Goal: Information Seeking & Learning: Learn about a topic

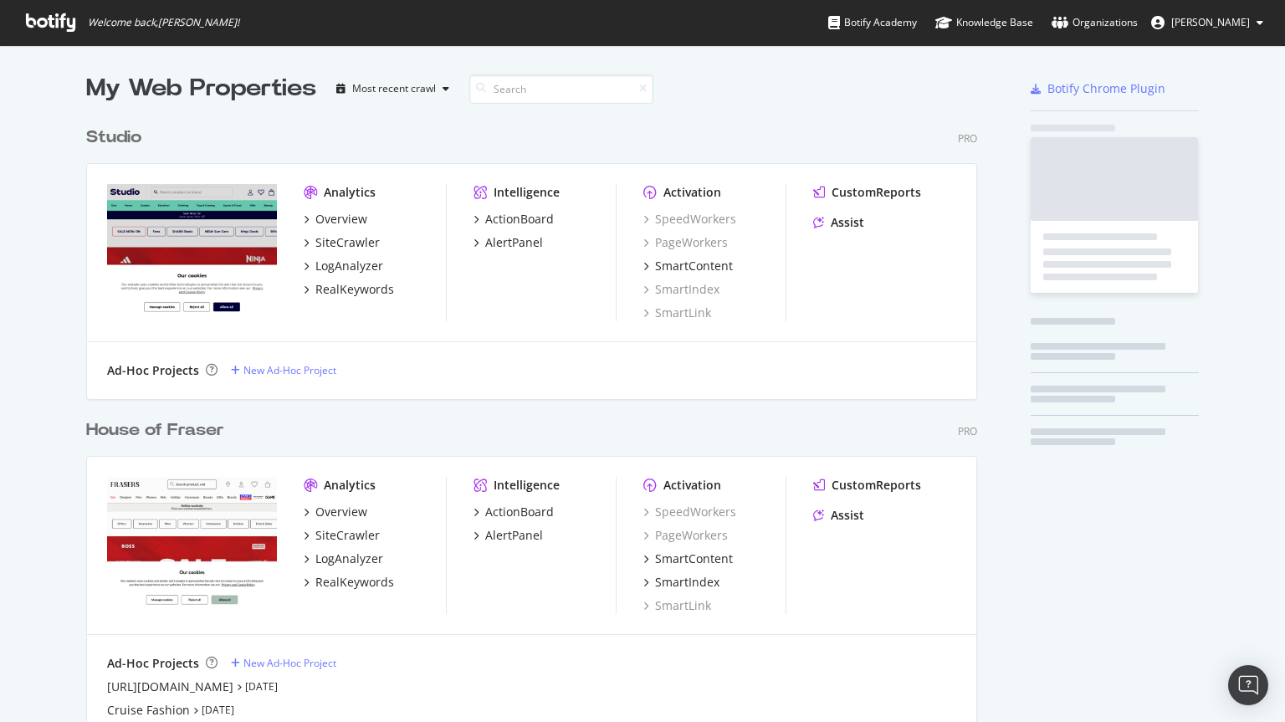
scroll to position [1066, 892]
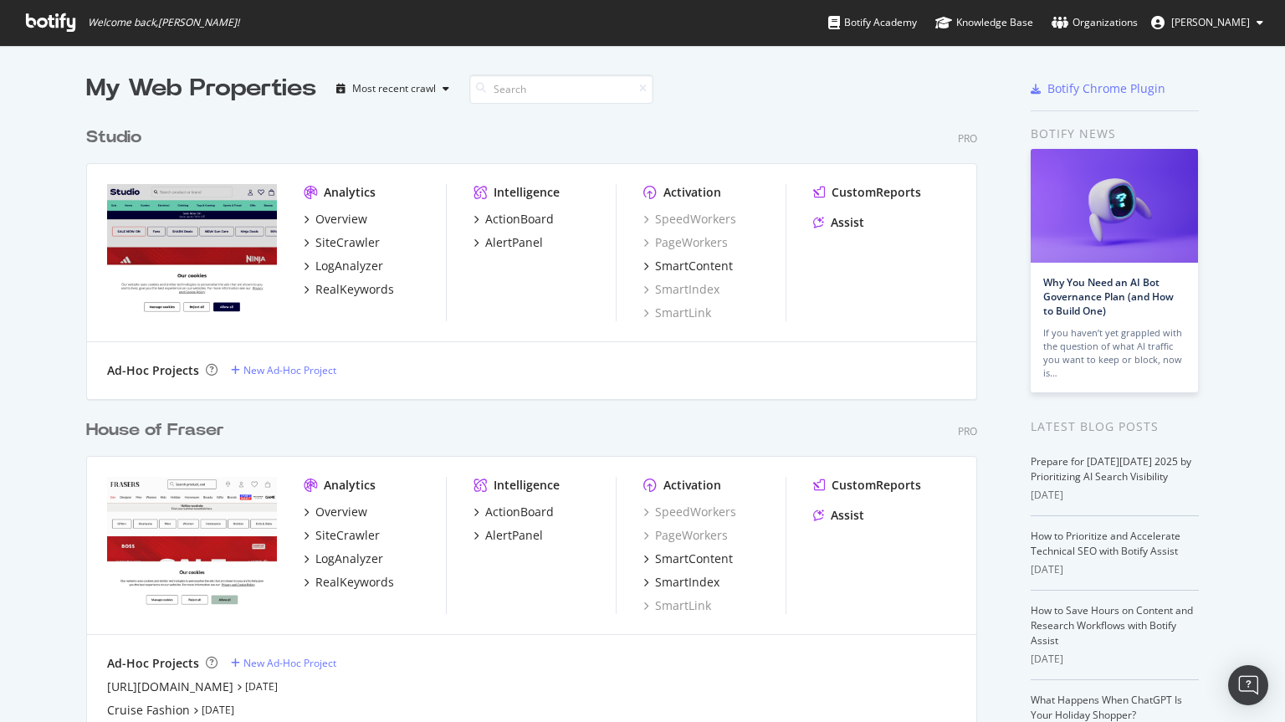
click at [100, 431] on div "House of Fraser" at bounding box center [155, 430] width 138 height 24
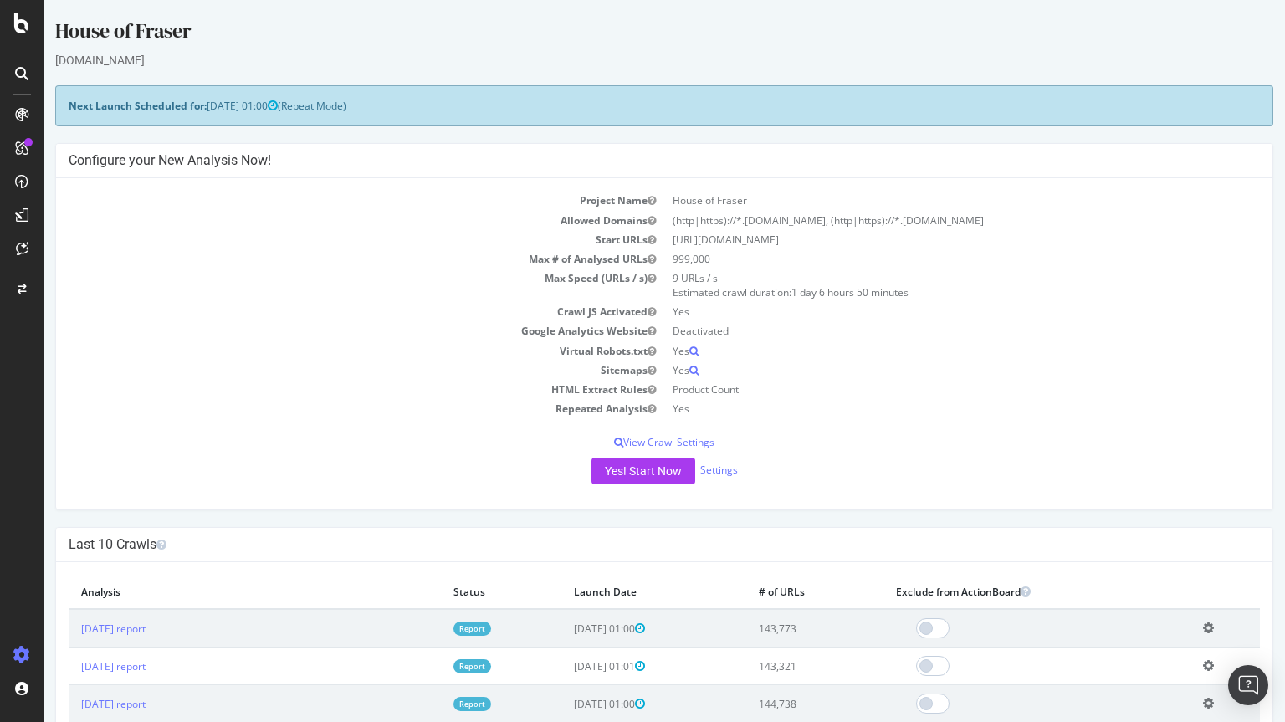
click at [19, 416] on div at bounding box center [22, 371] width 40 height 540
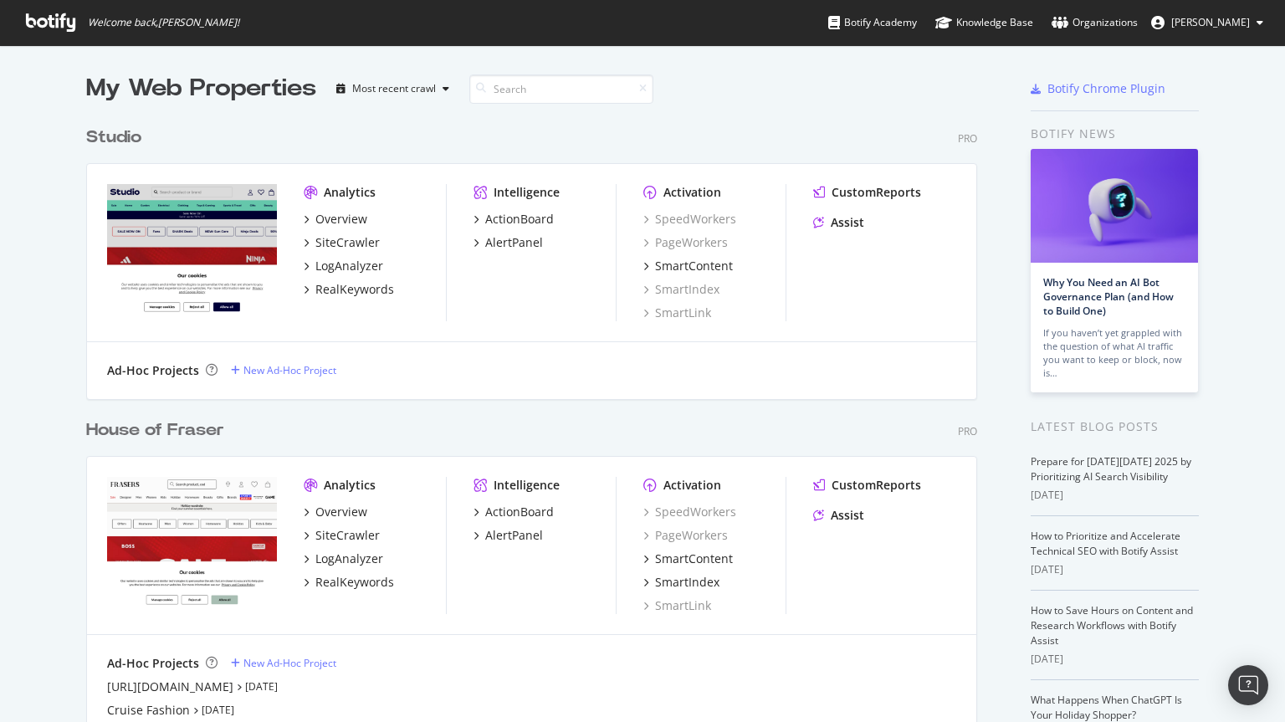
click at [131, 428] on div "House of Fraser" at bounding box center [155, 430] width 138 height 24
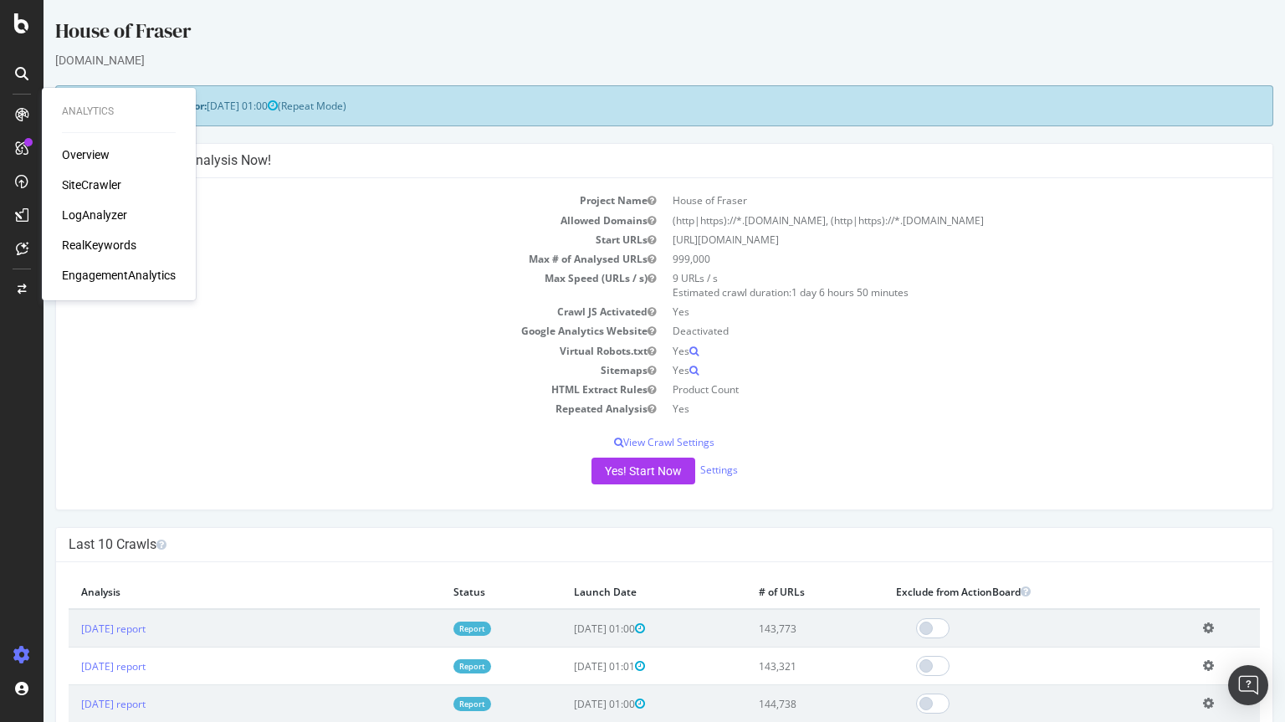
click at [70, 186] on div "SiteCrawler" at bounding box center [91, 184] width 59 height 17
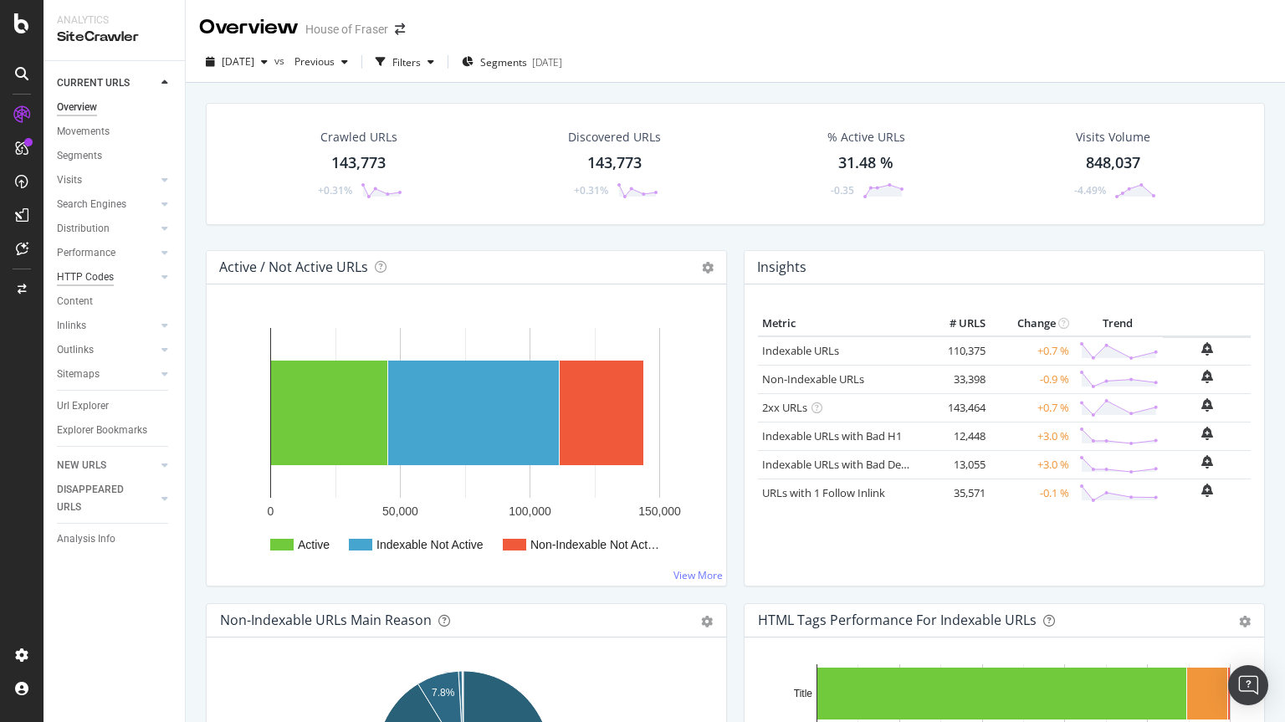
click at [85, 274] on div "HTTP Codes" at bounding box center [85, 277] width 57 height 18
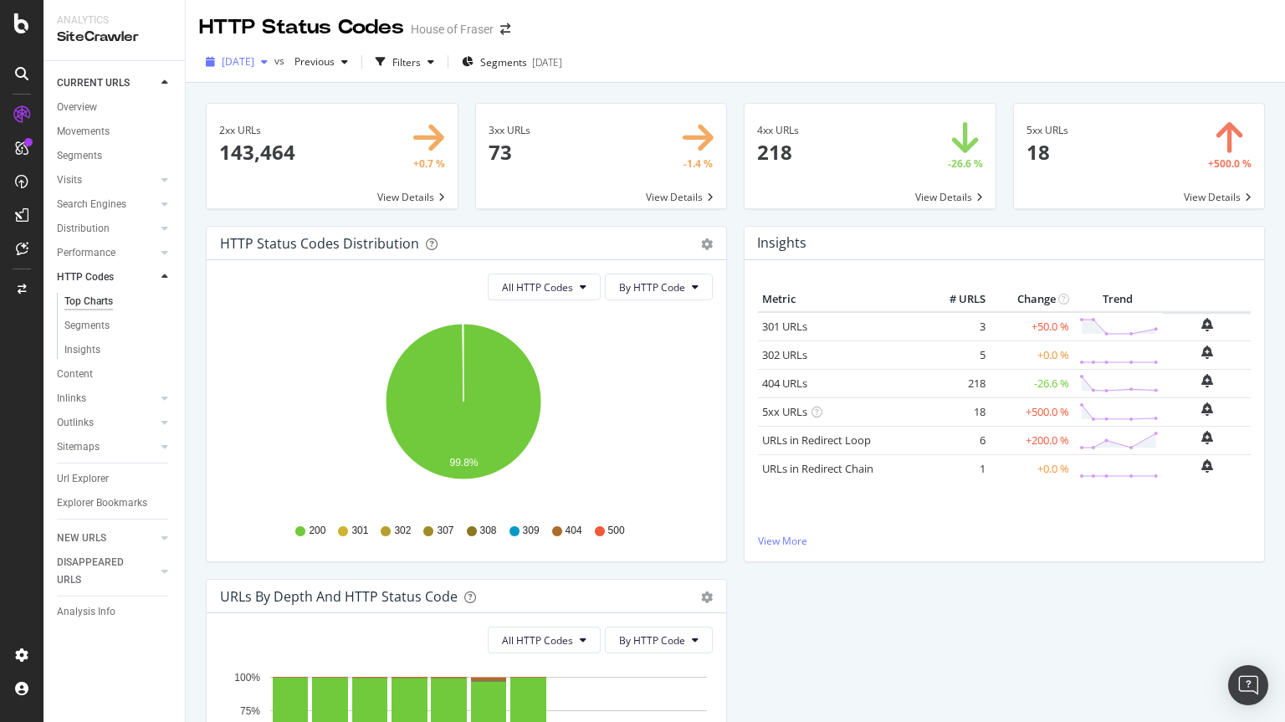
click at [254, 64] on span "[DATE]" at bounding box center [238, 61] width 33 height 14
click at [787, 46] on div "[DATE] vs Previous Filters Segments [DATE]" at bounding box center [735, 62] width 1099 height 41
click at [819, 187] on span at bounding box center [869, 156] width 251 height 105
click at [562, 67] on div "[DATE]" at bounding box center [547, 62] width 30 height 14
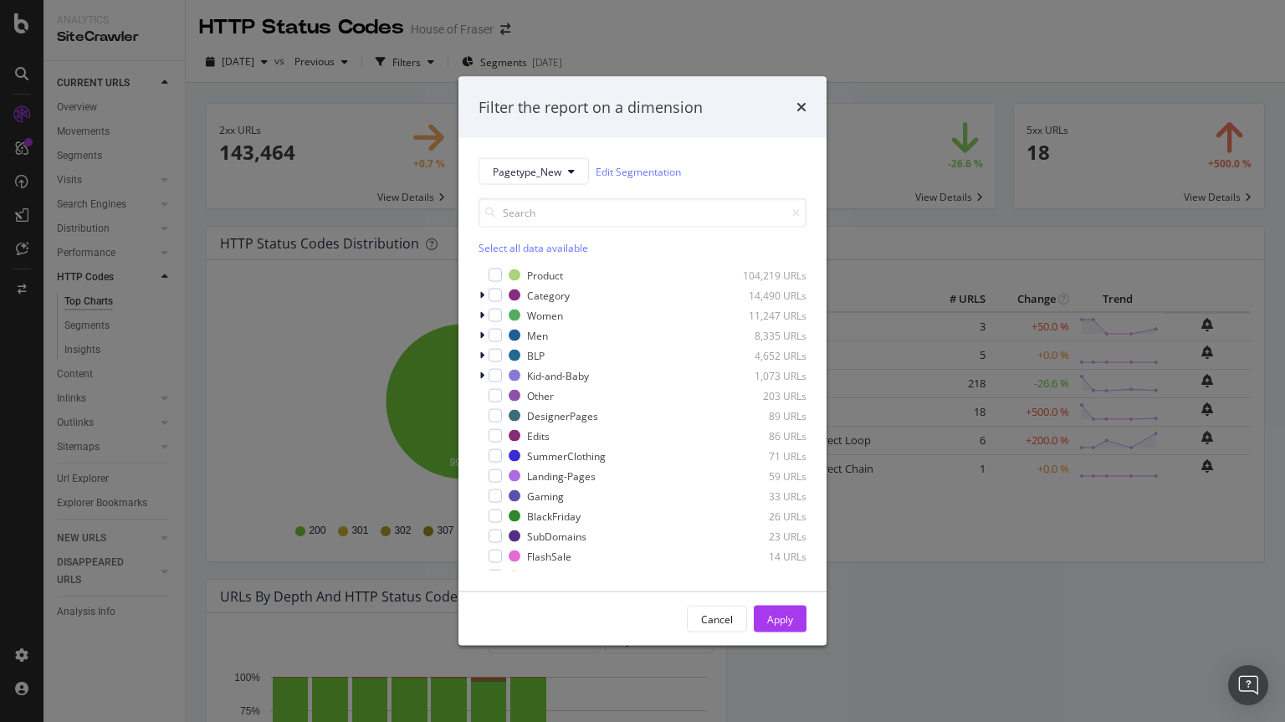
click at [687, 28] on div "Filter the report on a dimension Pagetype_New Edit Segmentation Select all data…" at bounding box center [642, 361] width 1285 height 722
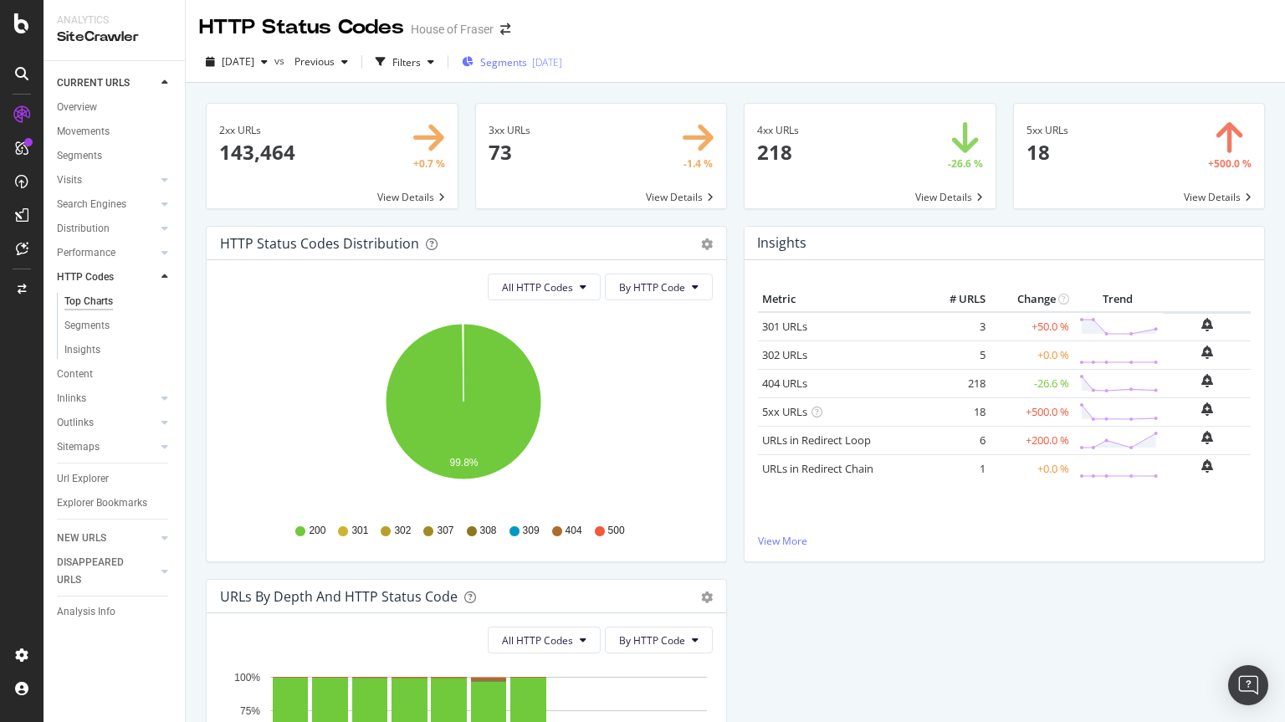
click at [562, 70] on div "Segments [DATE]" at bounding box center [512, 61] width 100 height 25
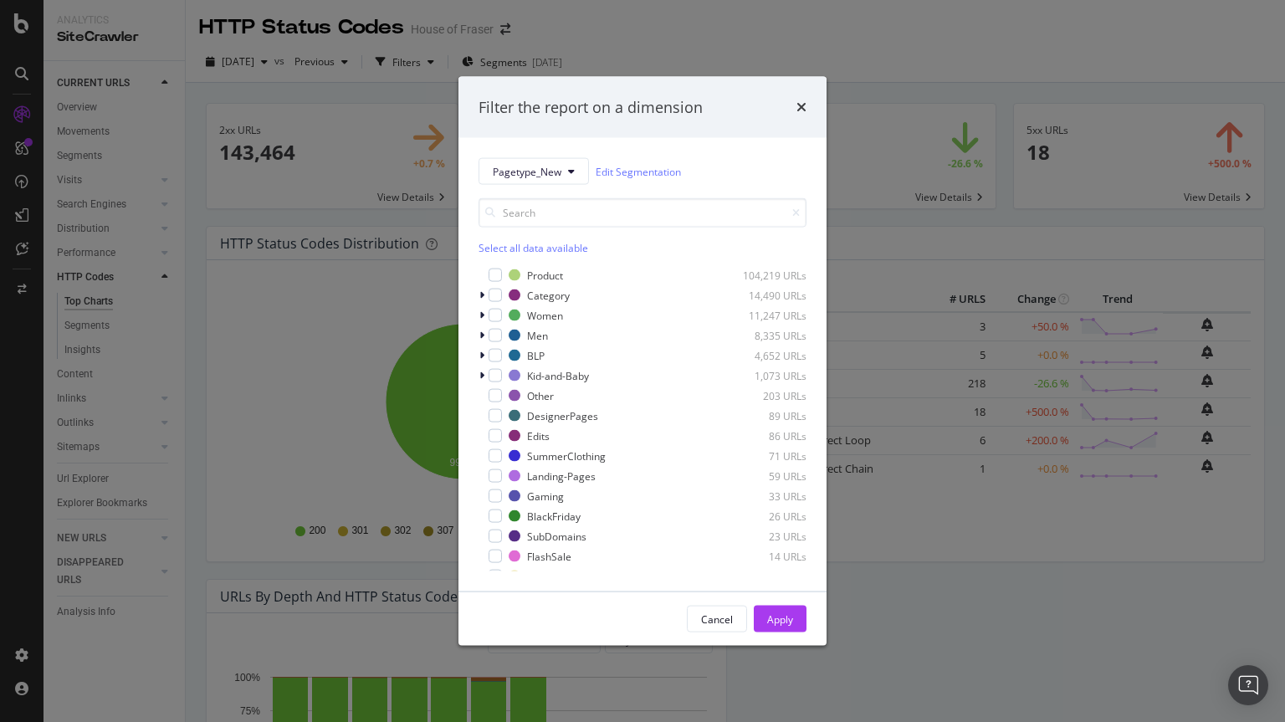
click at [495, 246] on div "Select all data available" at bounding box center [642, 248] width 328 height 14
click at [495, 278] on icon "modal" at bounding box center [496, 275] width 8 height 8
click at [795, 103] on div "Filter the report on a dimension" at bounding box center [642, 107] width 328 height 22
click at [800, 103] on icon "times" at bounding box center [801, 106] width 10 height 13
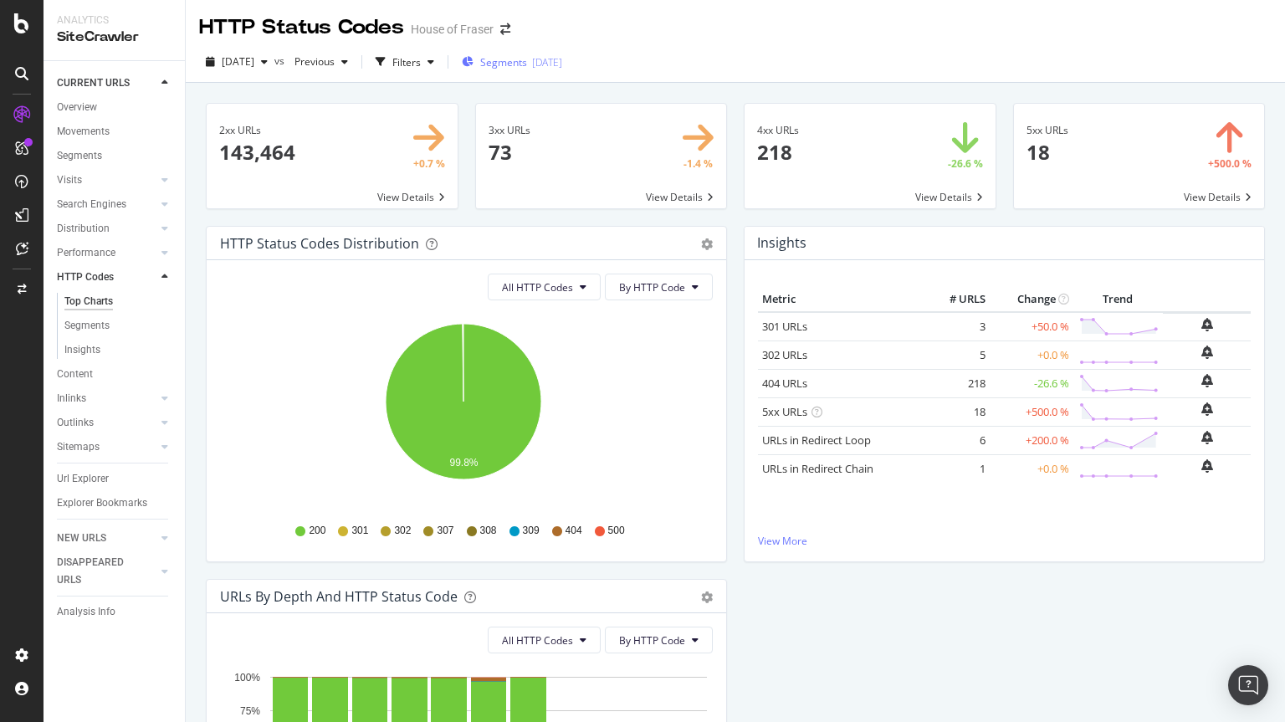
click at [515, 63] on span "Segments" at bounding box center [503, 62] width 47 height 14
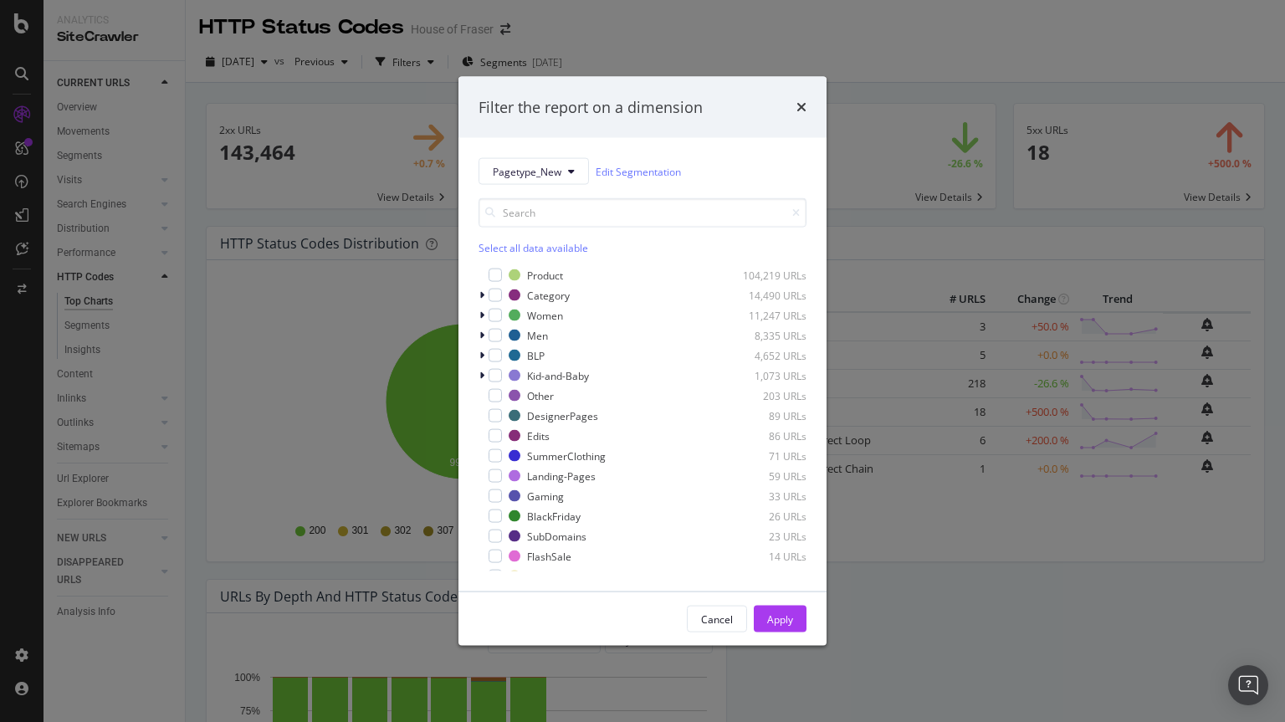
click at [927, 41] on div "Filter the report on a dimension Pagetype_New Edit Segmentation Select all data…" at bounding box center [642, 361] width 1285 height 722
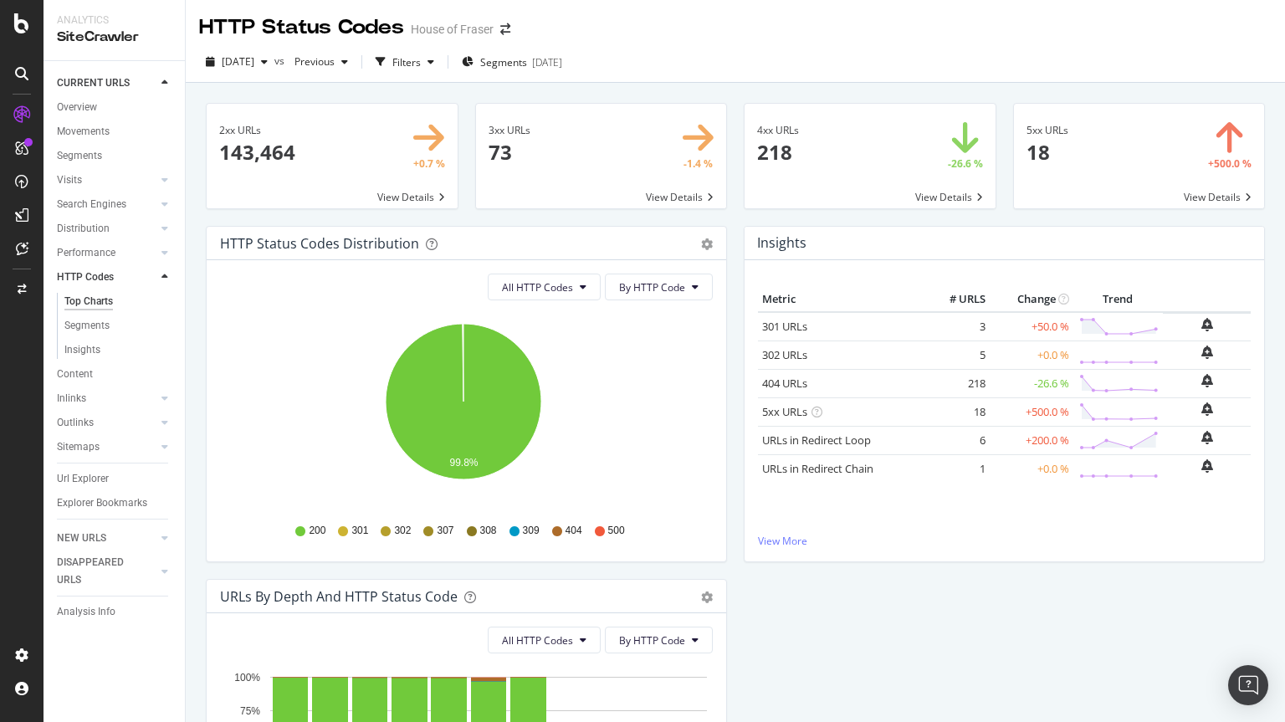
click at [849, 188] on span at bounding box center [869, 156] width 251 height 105
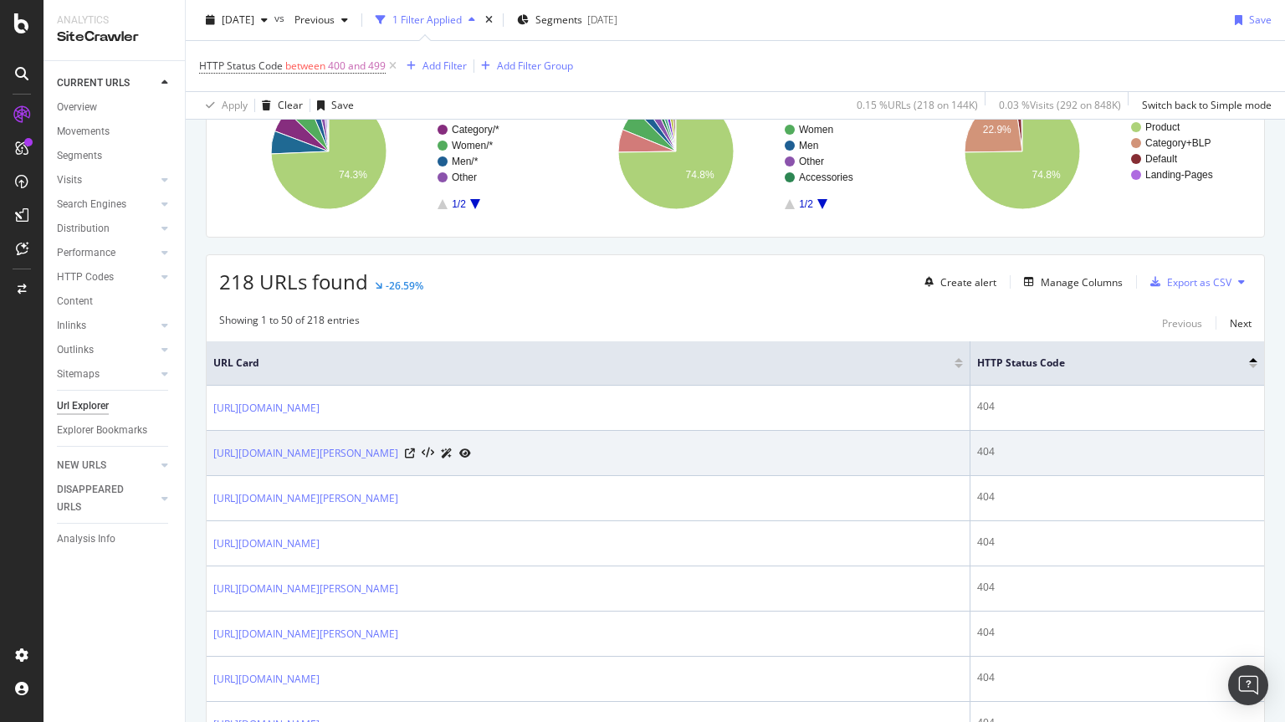
scroll to position [163, 0]
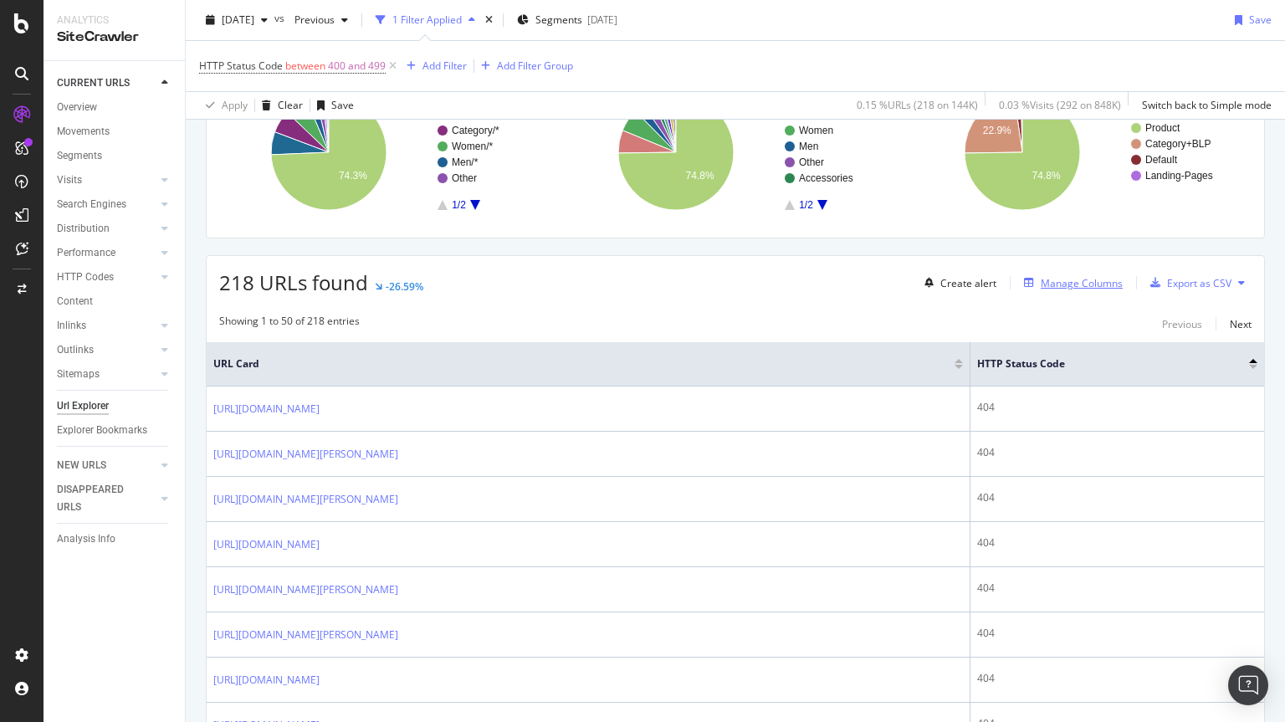
click at [1081, 276] on div "Manage Columns" at bounding box center [1082, 283] width 82 height 14
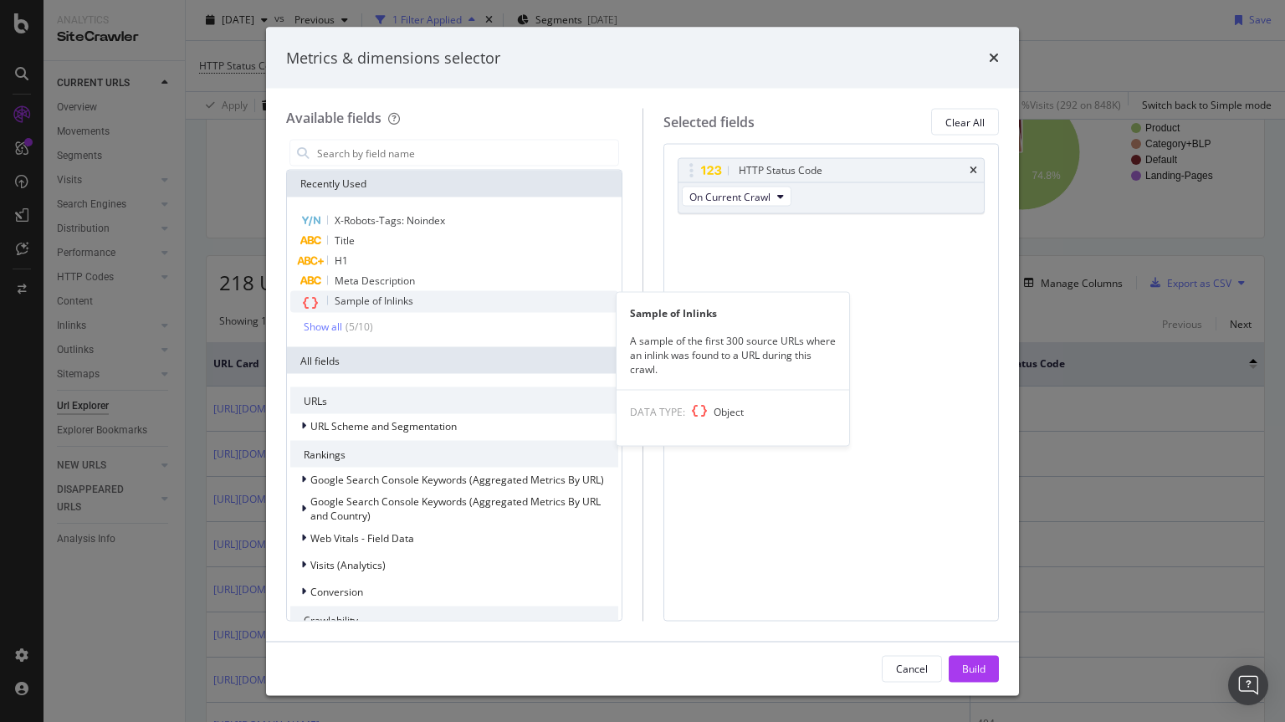
click at [366, 301] on span "Sample of Inlinks" at bounding box center [374, 301] width 79 height 14
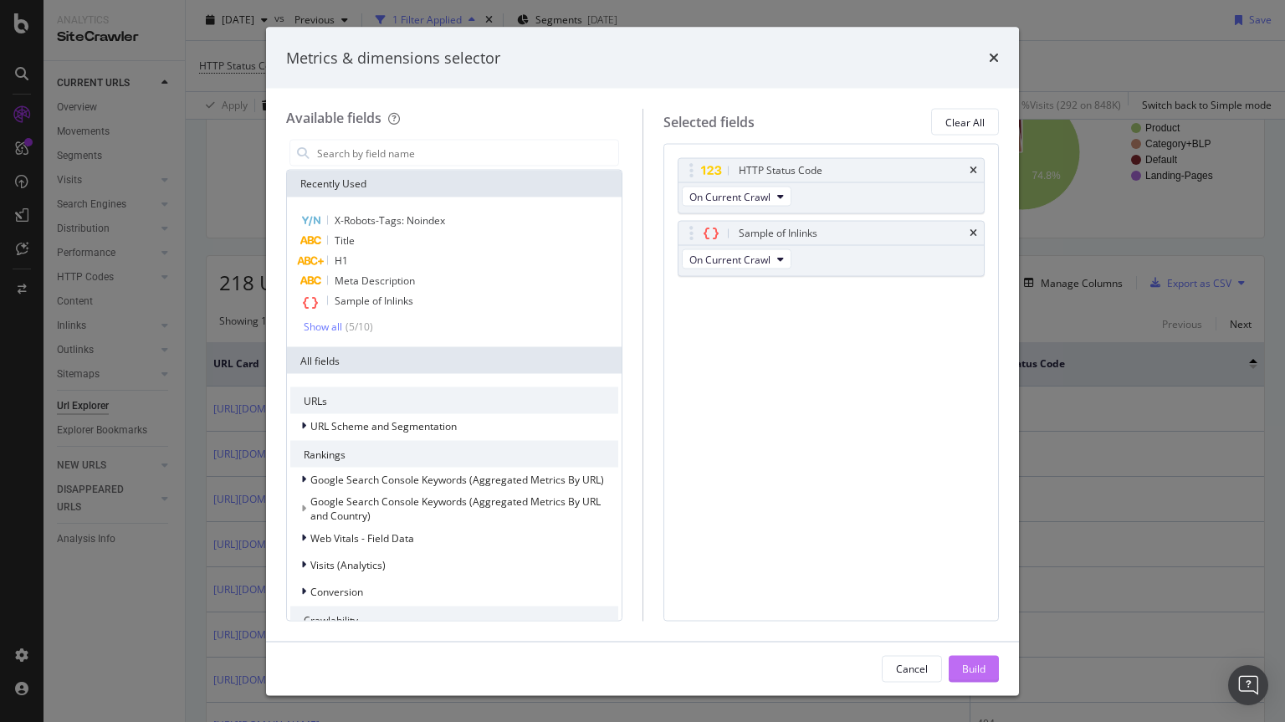
click at [976, 673] on div "Build" at bounding box center [973, 668] width 23 height 14
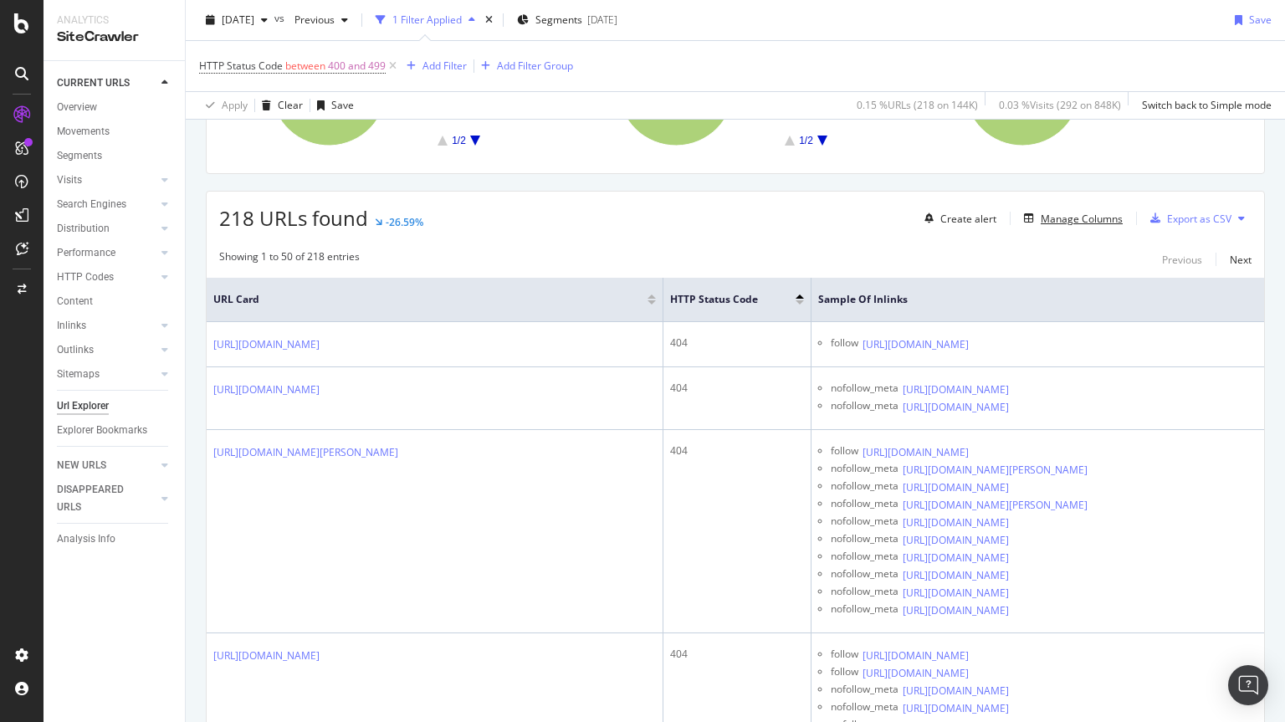
scroll to position [227, 0]
